Goal: Task Accomplishment & Management: Manage account settings

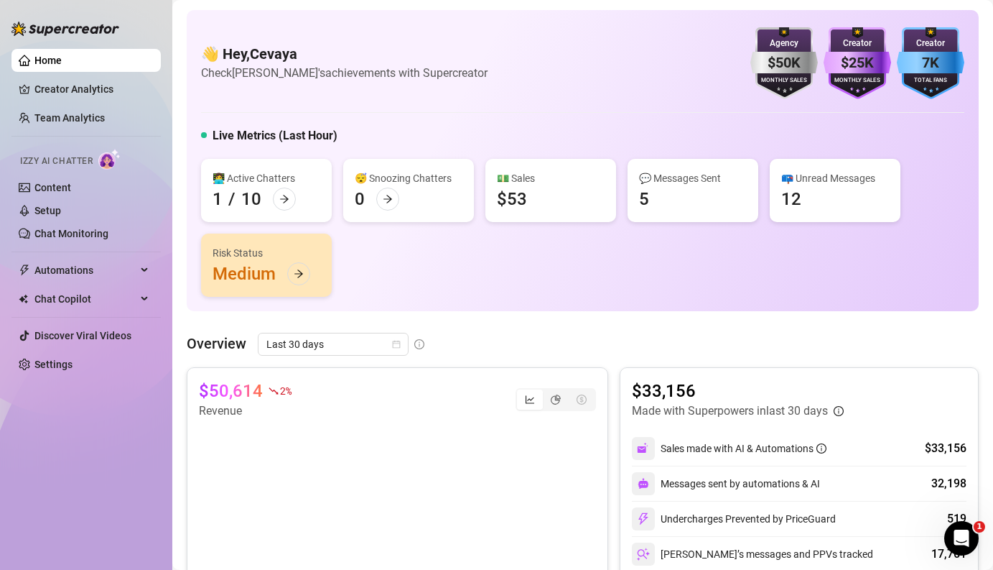
scroll to position [23, 0]
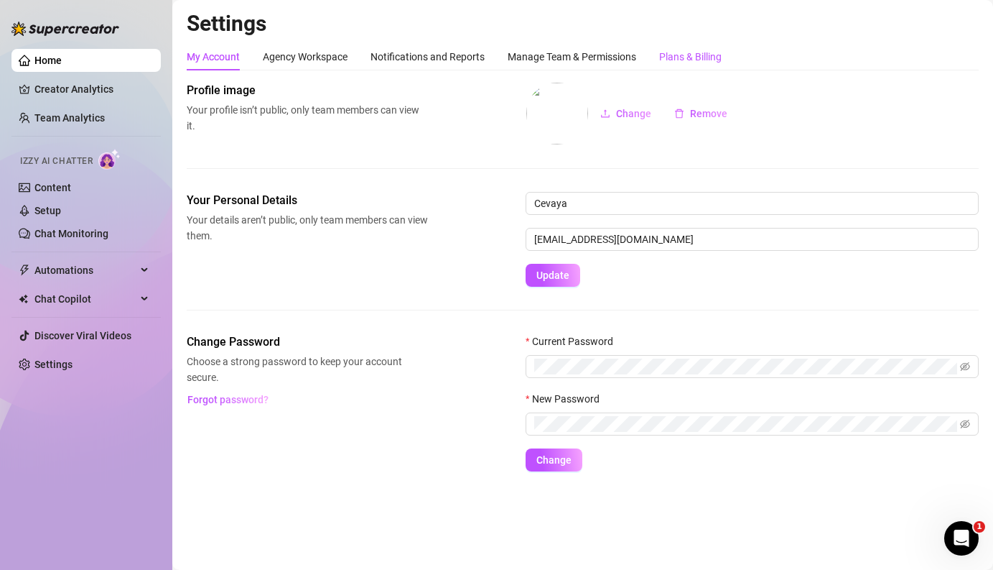
click at [686, 53] on div "Plans & Billing" at bounding box center [690, 57] width 62 height 16
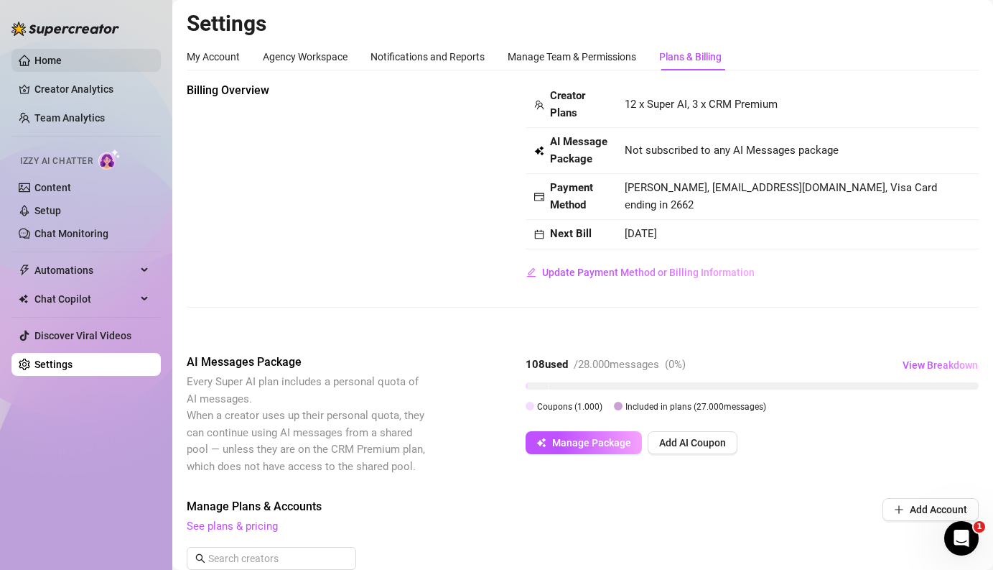
click at [47, 60] on link "Home" at bounding box center [47, 60] width 27 height 11
